Goal: Check status

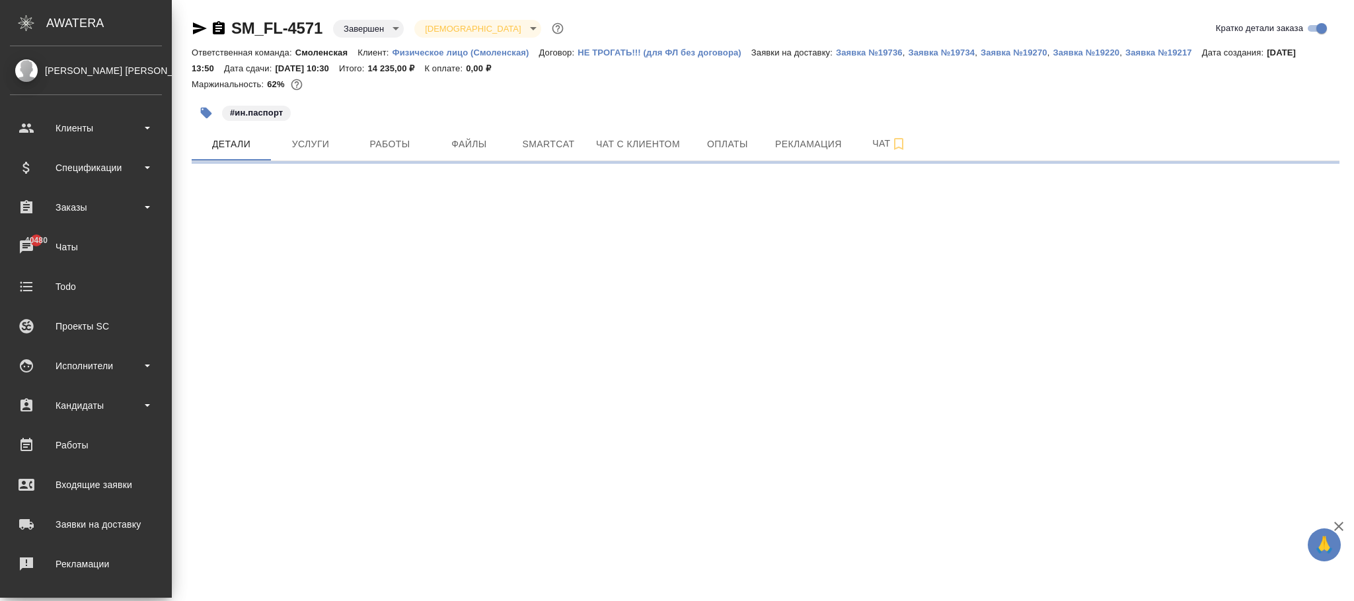
select select "RU"
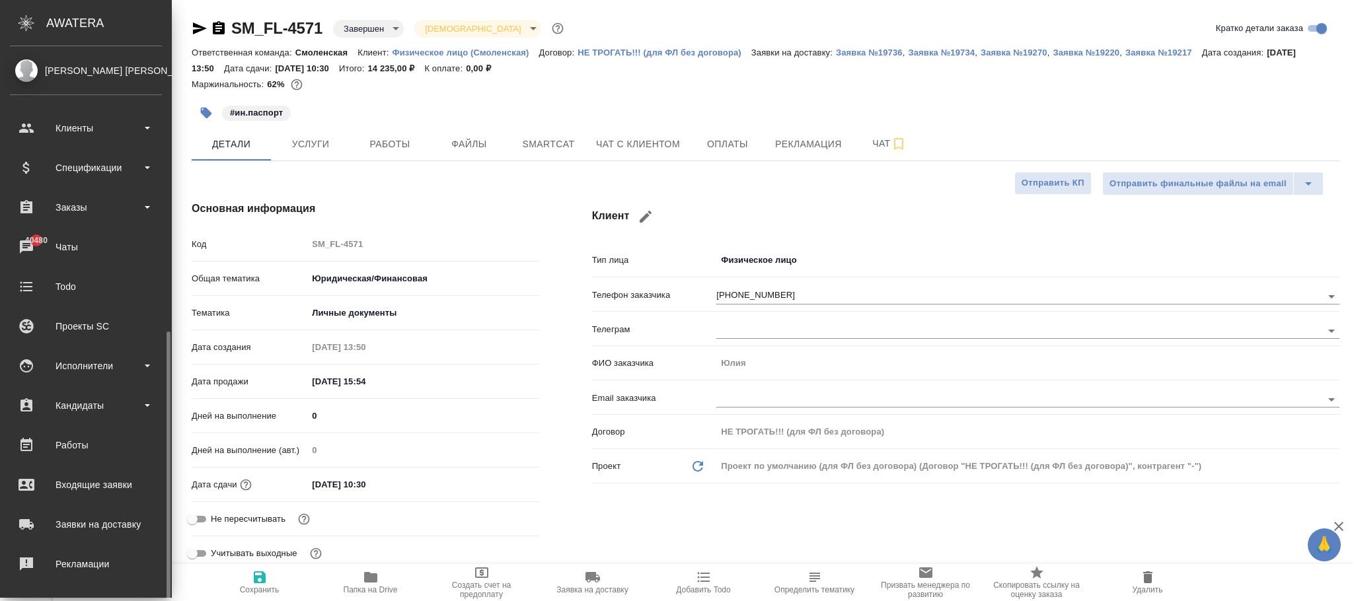
scroll to position [161, 0]
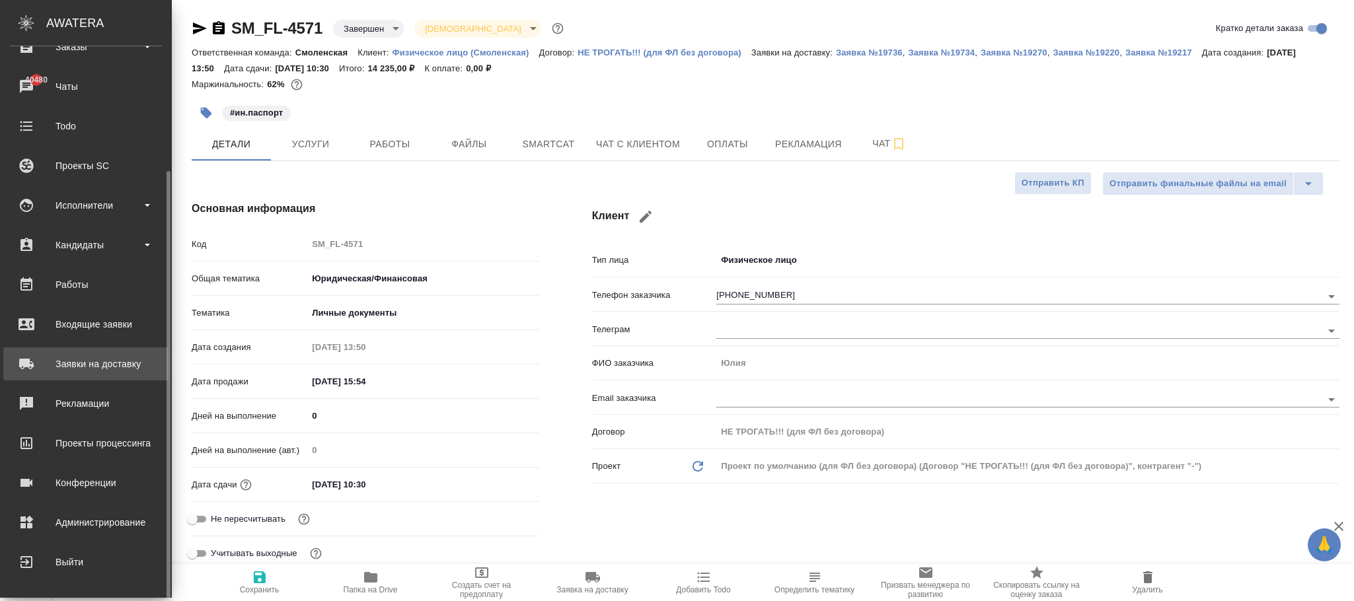
type textarea "x"
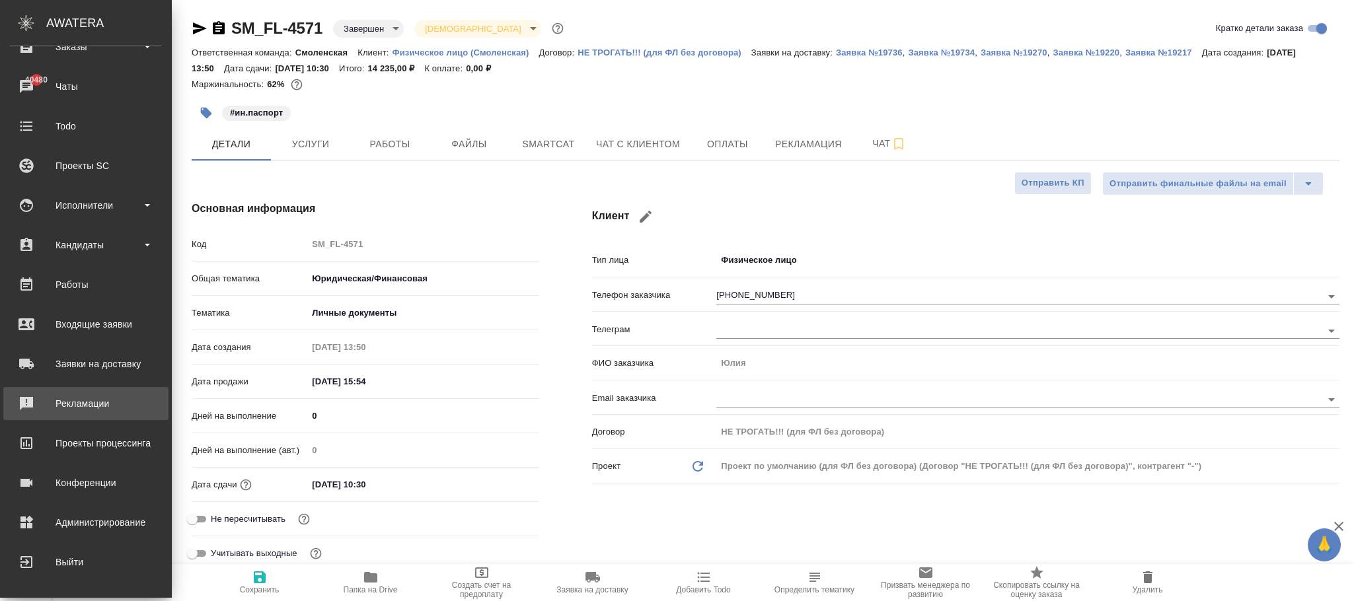
click at [98, 404] on div "Рекламации" at bounding box center [86, 404] width 152 height 20
type textarea "x"
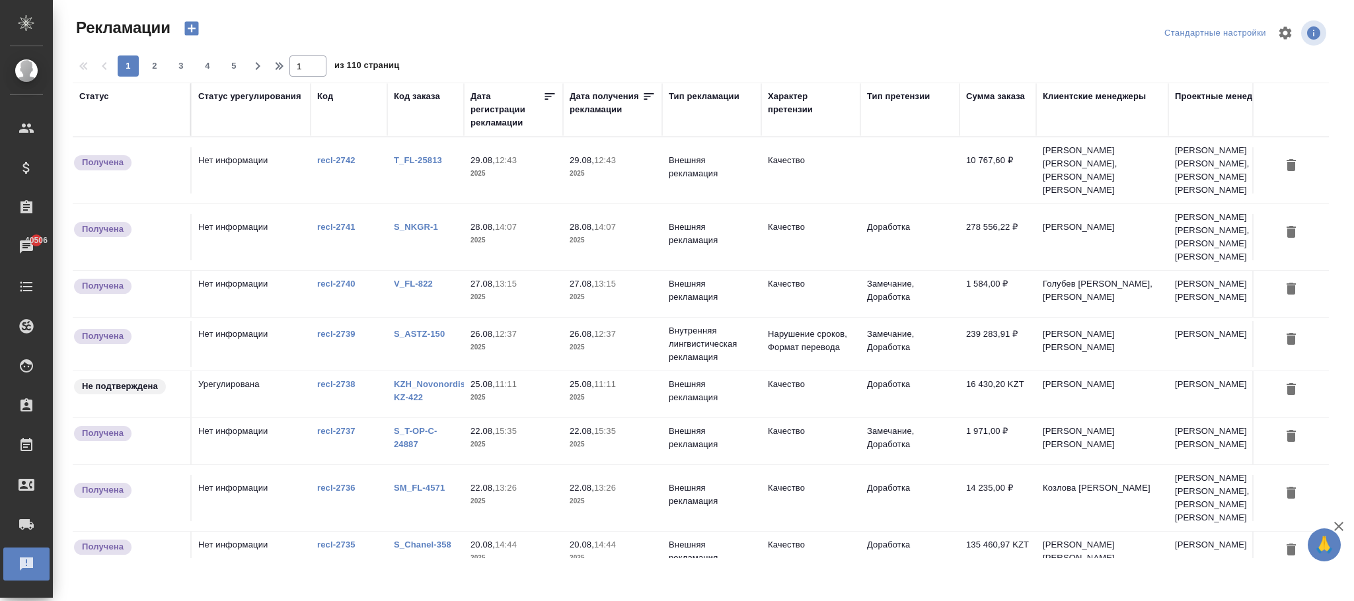
click at [324, 95] on div "Код" at bounding box center [325, 96] width 16 height 13
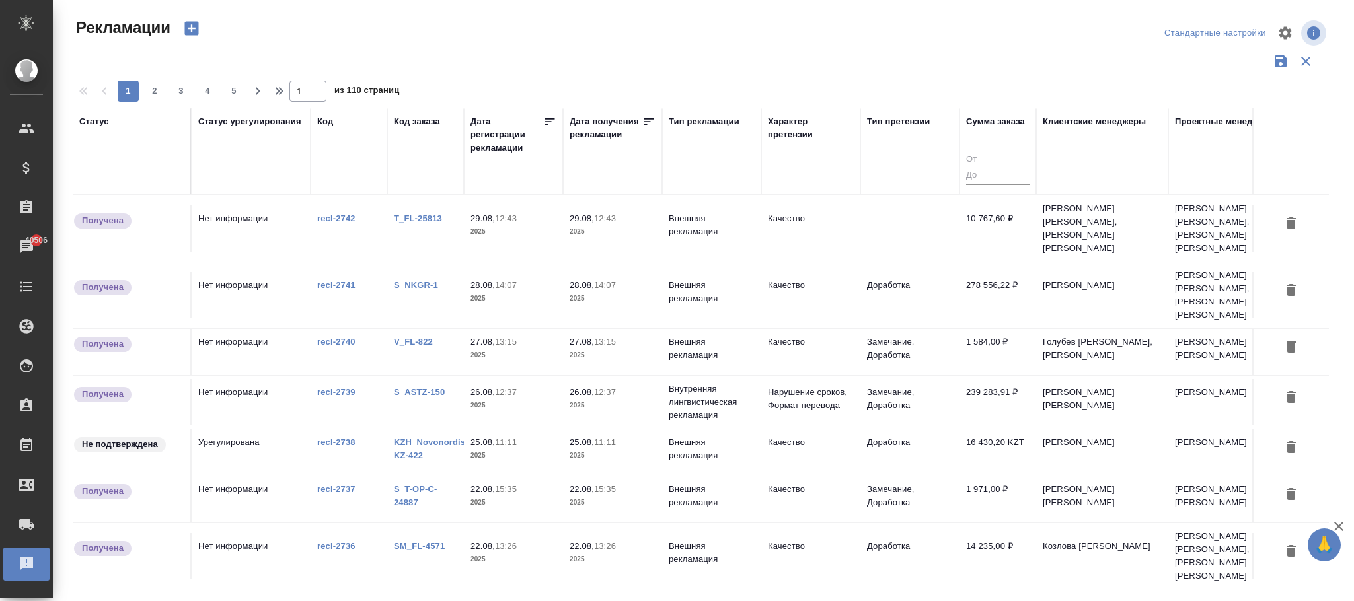
click at [428, 170] on input "text" at bounding box center [425, 169] width 63 height 17
paste input "SM_FL-4571"
type input "SM_FL-4571"
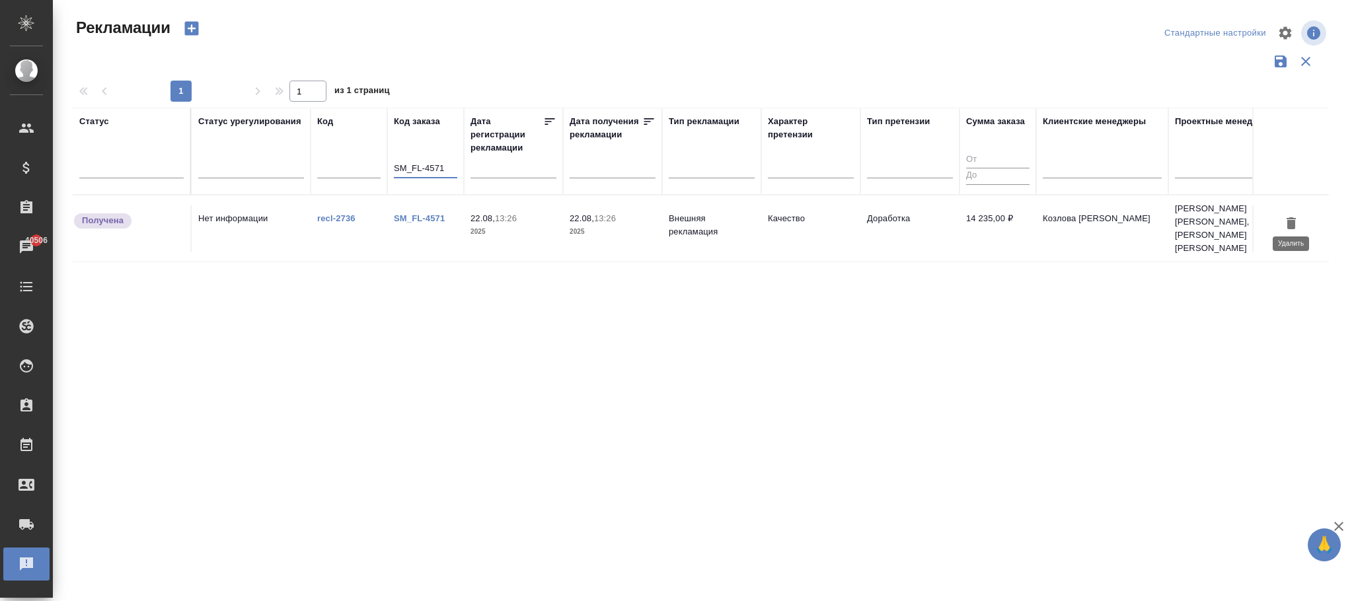
click at [1297, 216] on icon "button" at bounding box center [1291, 223] width 16 height 16
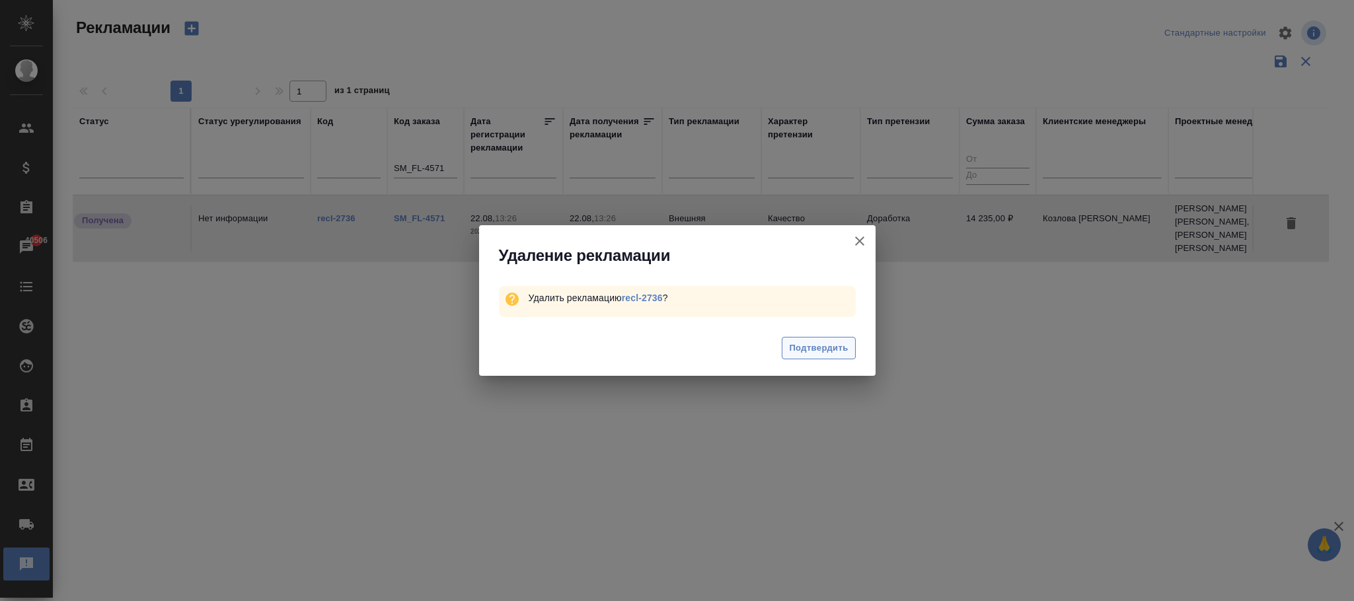
click at [829, 349] on span "Подтвердить" at bounding box center [818, 348] width 59 height 15
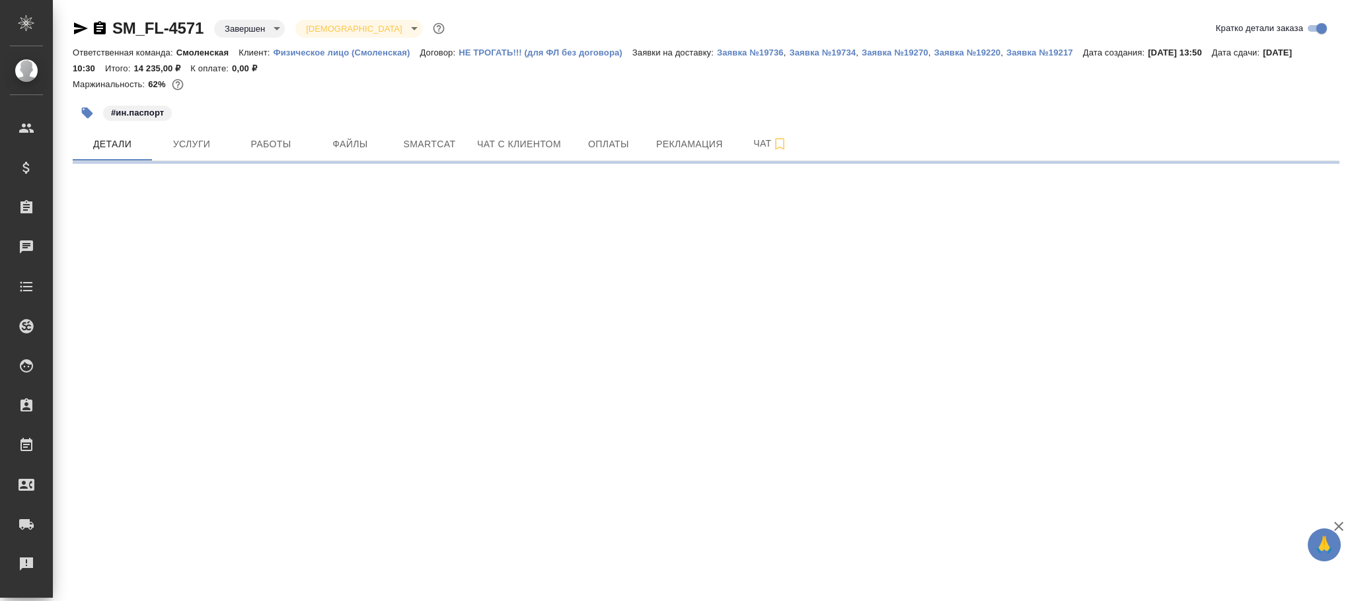
click at [124, 24] on div "SM_FL-4571 Завершен closed Святая троица holyTrinity" at bounding box center [260, 28] width 375 height 21
select select "RU"
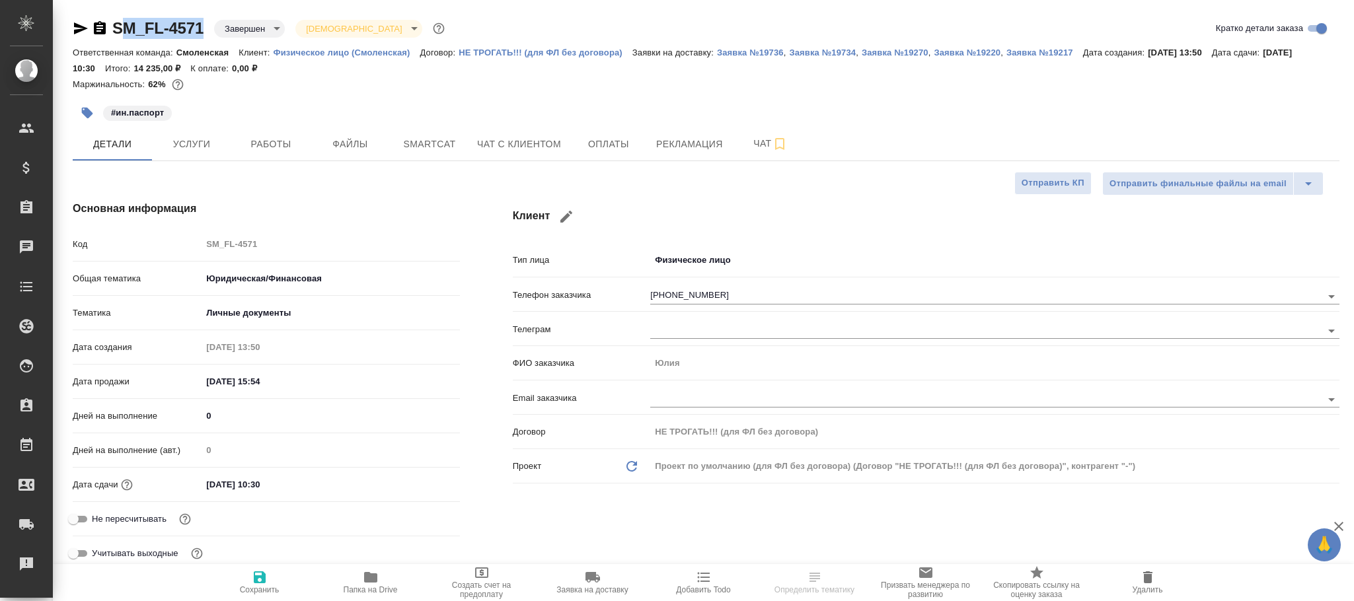
type textarea "x"
drag, startPoint x: 201, startPoint y: 13, endPoint x: 115, endPoint y: 24, distance: 86.7
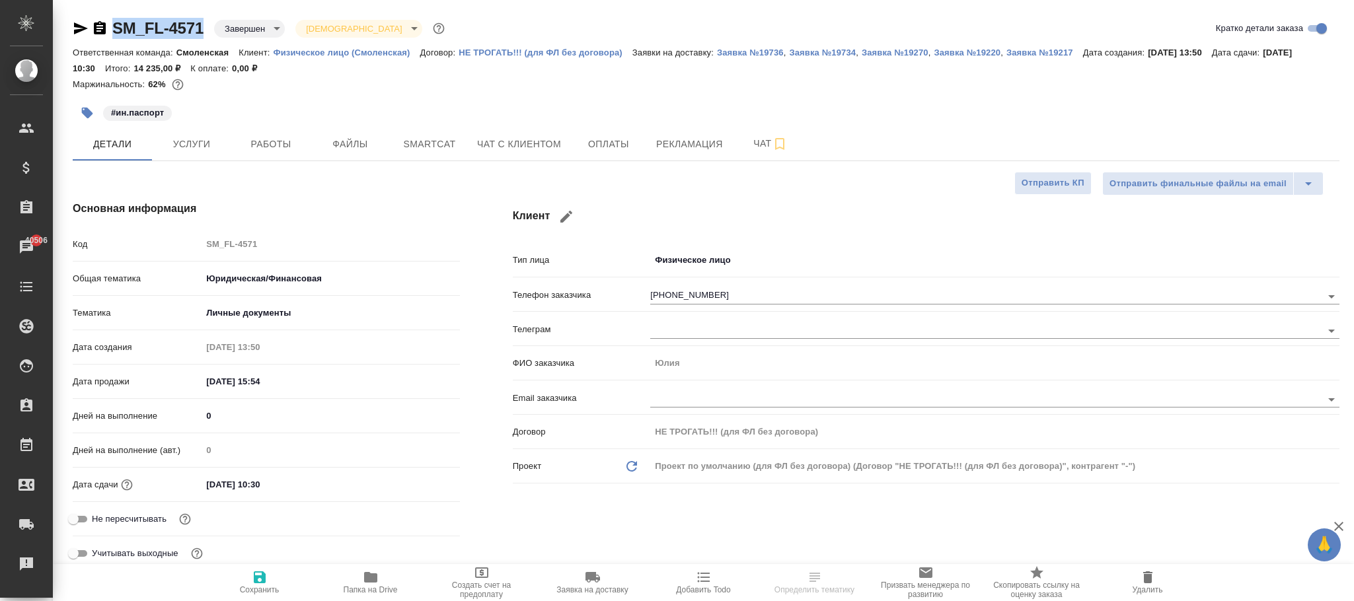
copy link "SM_FL-4571"
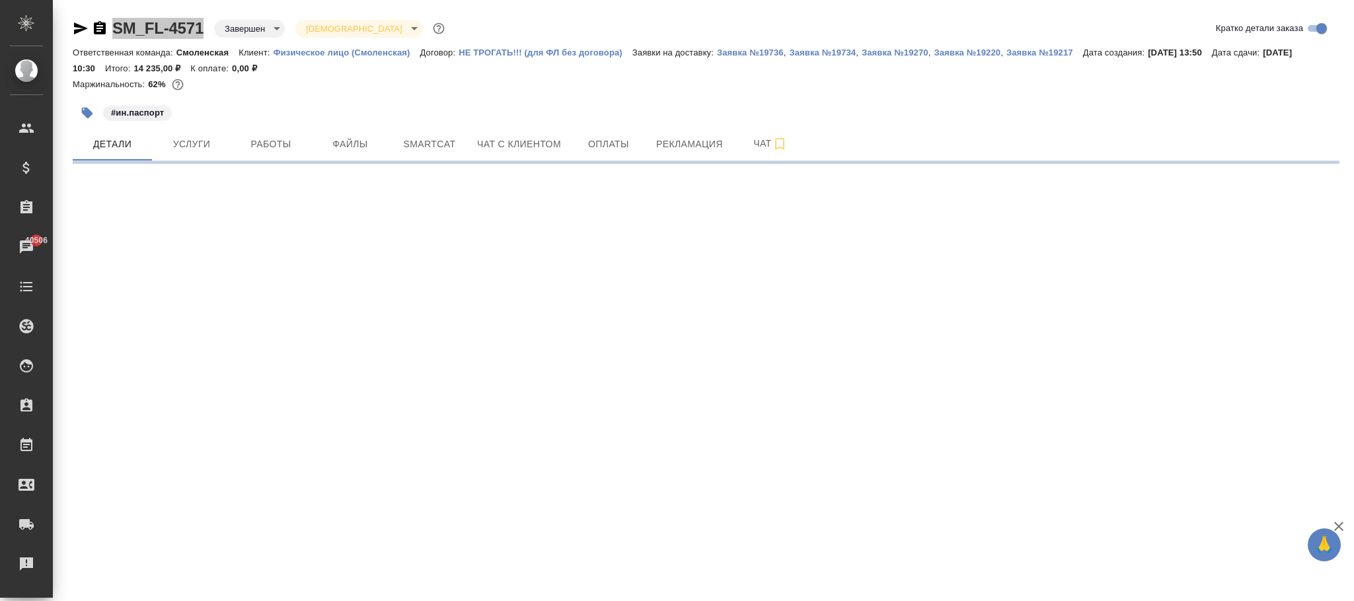
select select "RU"
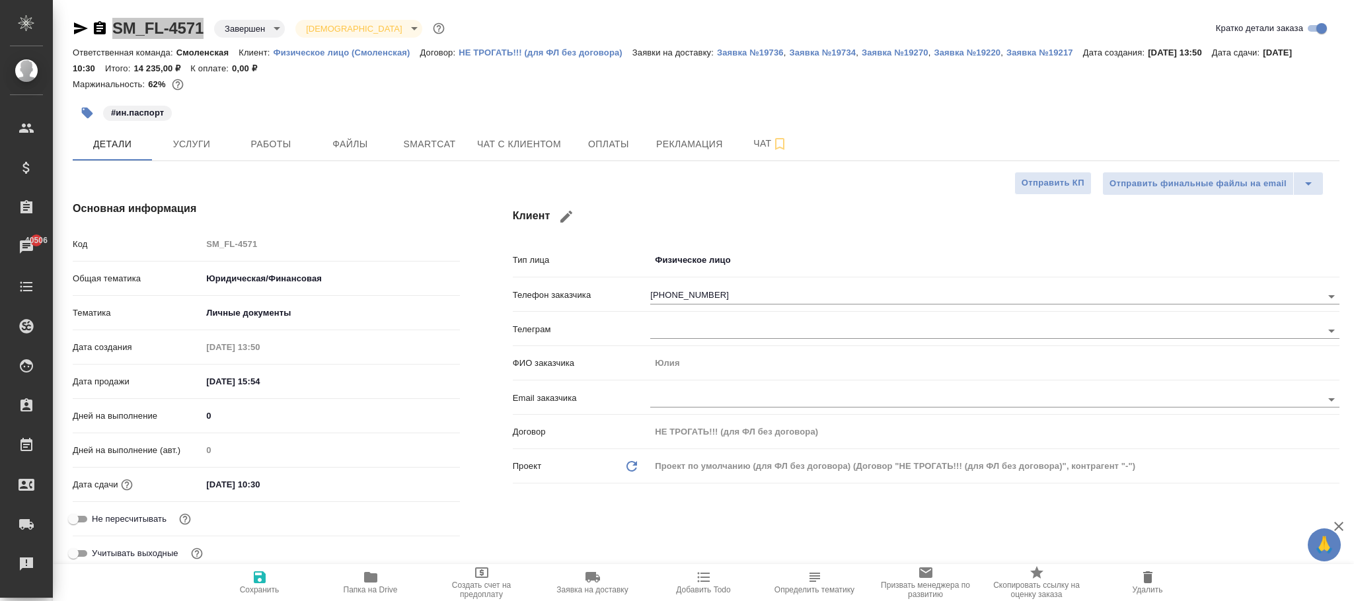
type textarea "x"
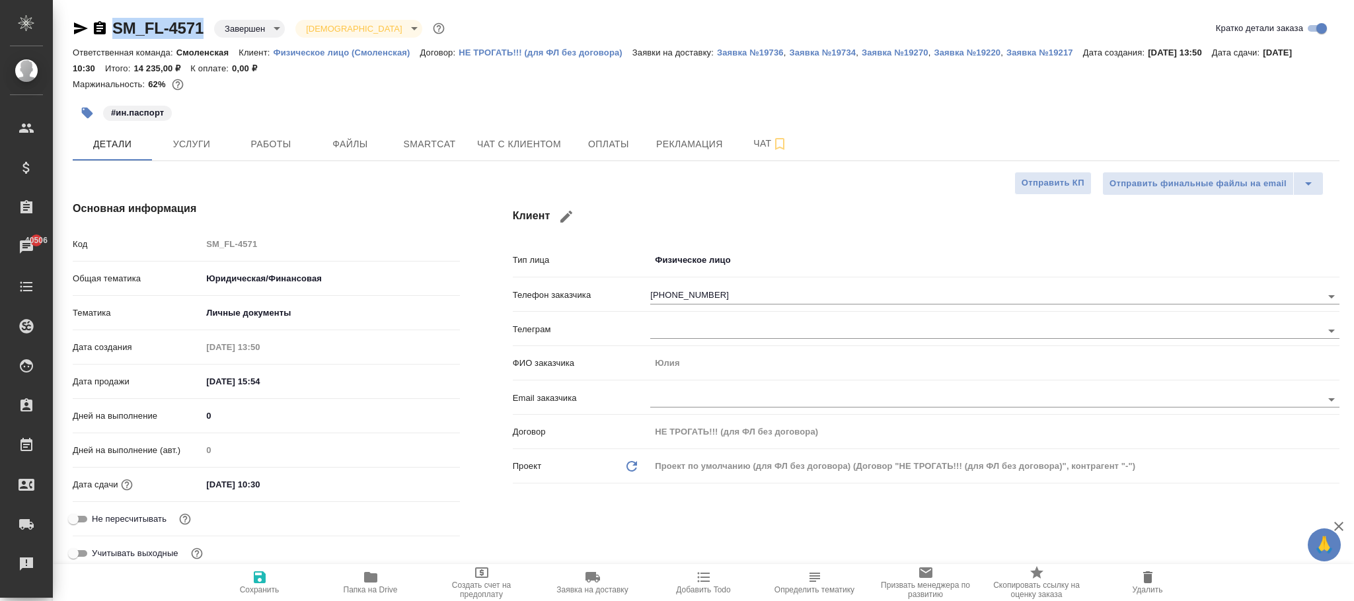
type textarea "x"
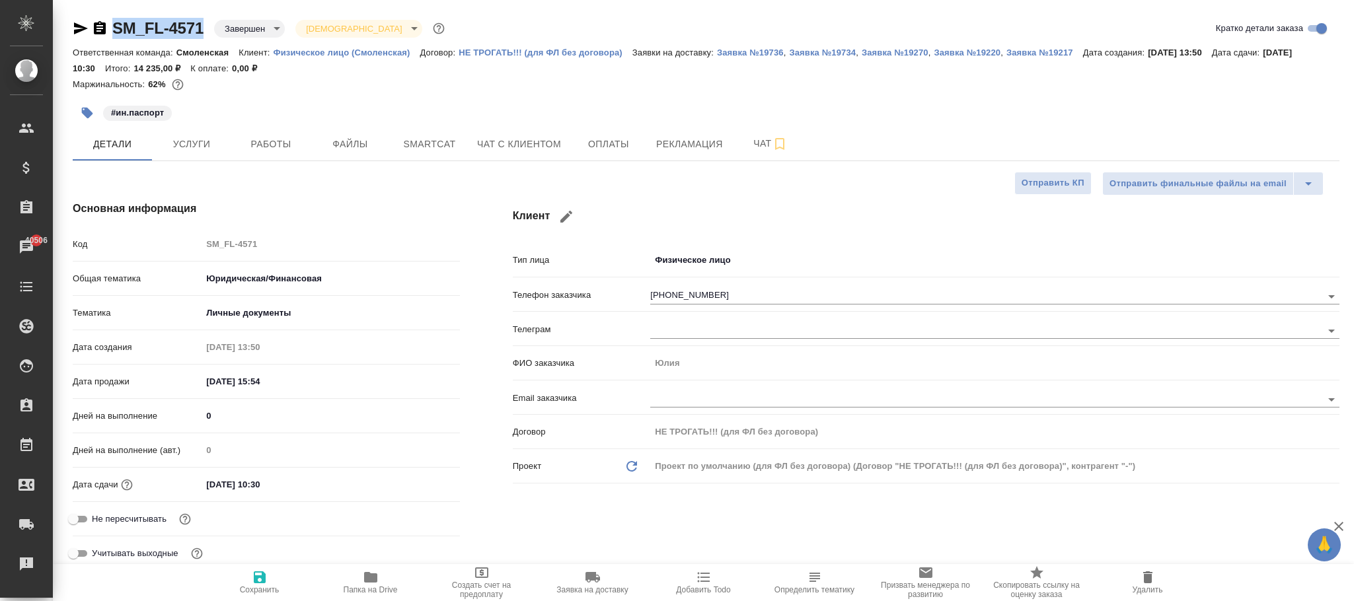
type textarea "x"
